Goal: Subscribe to service/newsletter

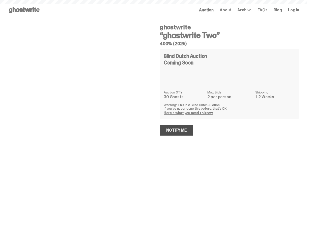
click at [174, 129] on link "Notify Me" at bounding box center [177, 130] width 34 height 11
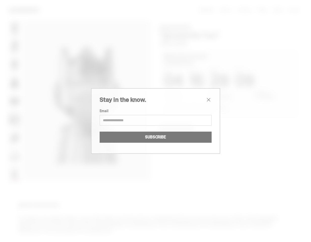
click at [156, 119] on input "Email" at bounding box center [156, 120] width 112 height 11
type input "**********"
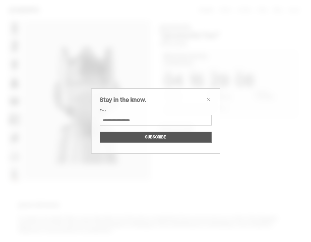
click at [156, 136] on button "SUBSCRIBE" at bounding box center [156, 136] width 112 height 11
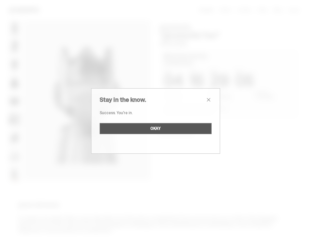
click at [144, 127] on button "OKAY" at bounding box center [156, 128] width 112 height 11
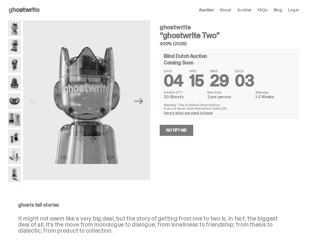
click at [16, 44] on img at bounding box center [14, 46] width 13 height 16
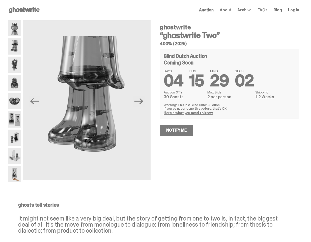
click at [16, 60] on img at bounding box center [14, 64] width 13 height 16
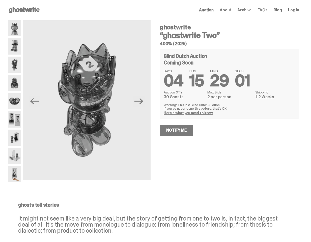
click at [16, 86] on img at bounding box center [14, 83] width 13 height 16
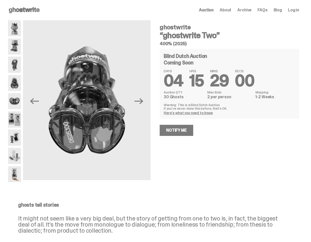
click at [16, 102] on img at bounding box center [14, 101] width 13 height 16
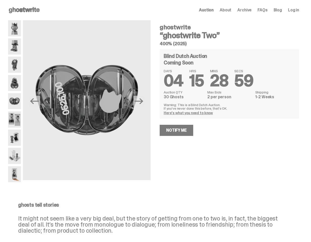
click at [18, 118] on img at bounding box center [14, 119] width 13 height 16
